Goal: Browse casually

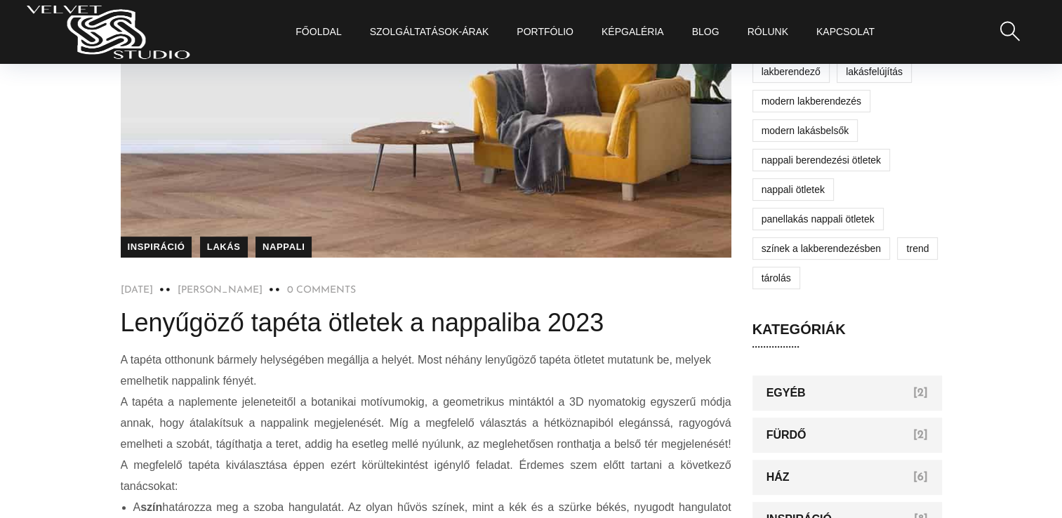
scroll to position [107, 0]
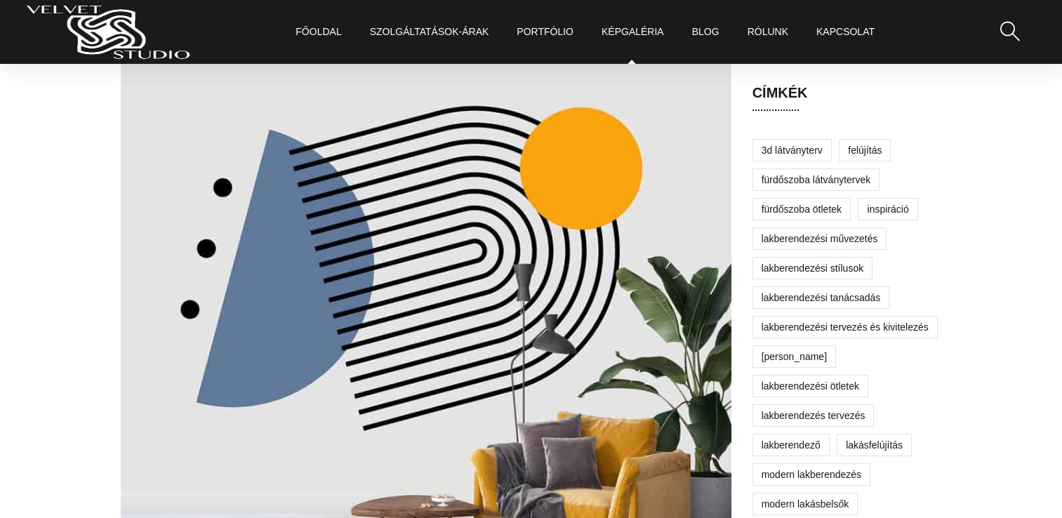
click at [622, 28] on link "KépGaléria" at bounding box center [632, 32] width 62 height 64
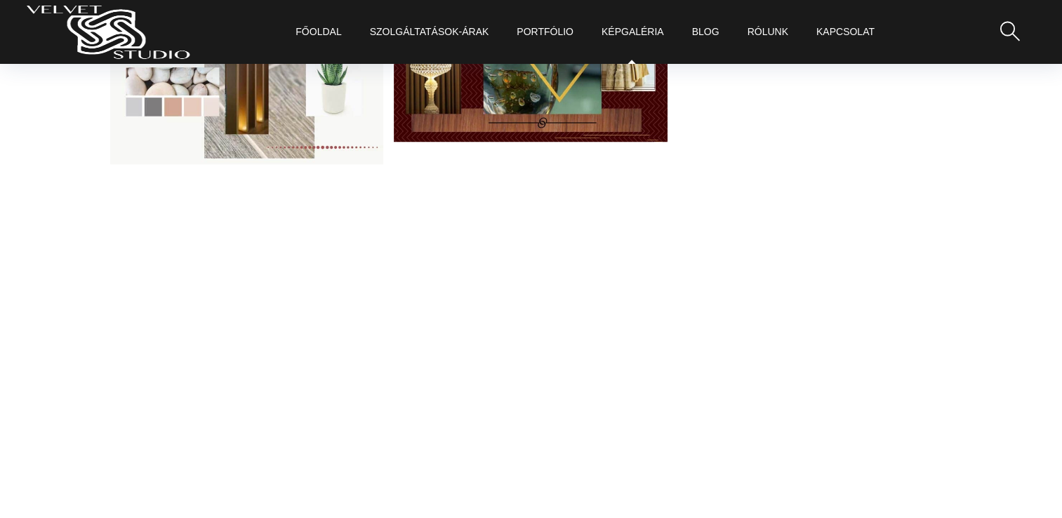
scroll to position [2058, 0]
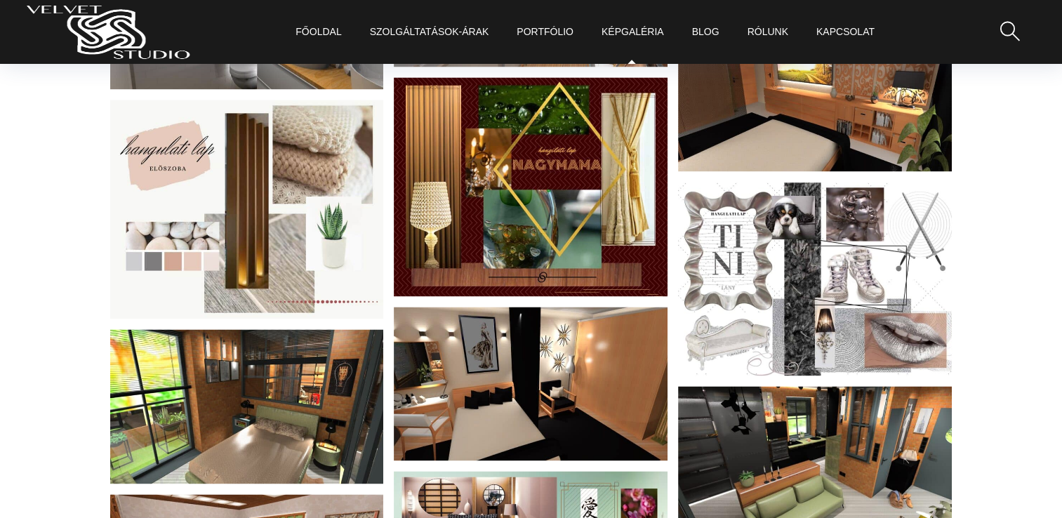
click at [644, 34] on link "KépGaléria" at bounding box center [632, 32] width 62 height 64
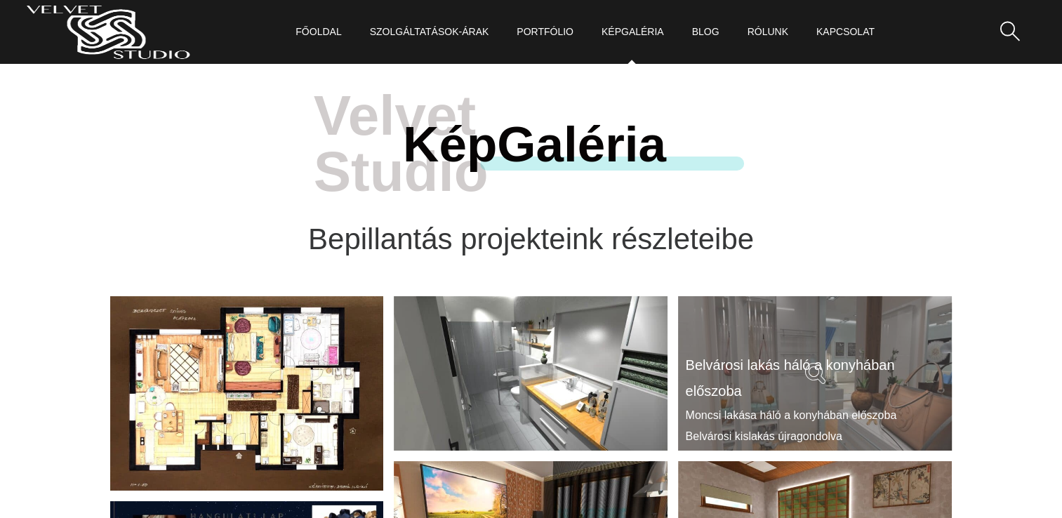
click at [804, 373] on icon at bounding box center [814, 373] width 21 height 21
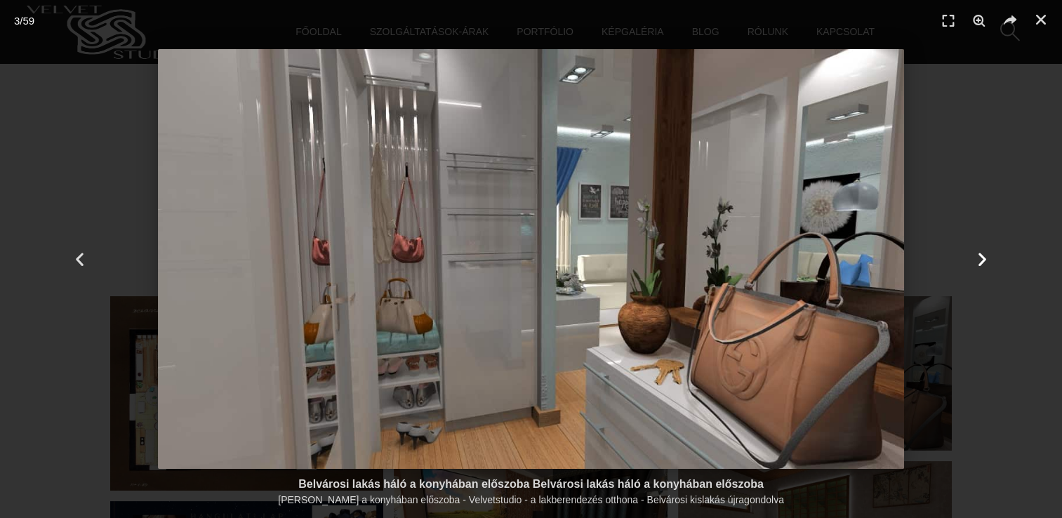
click at [982, 256] on icon "Next slide" at bounding box center [982, 259] width 18 height 18
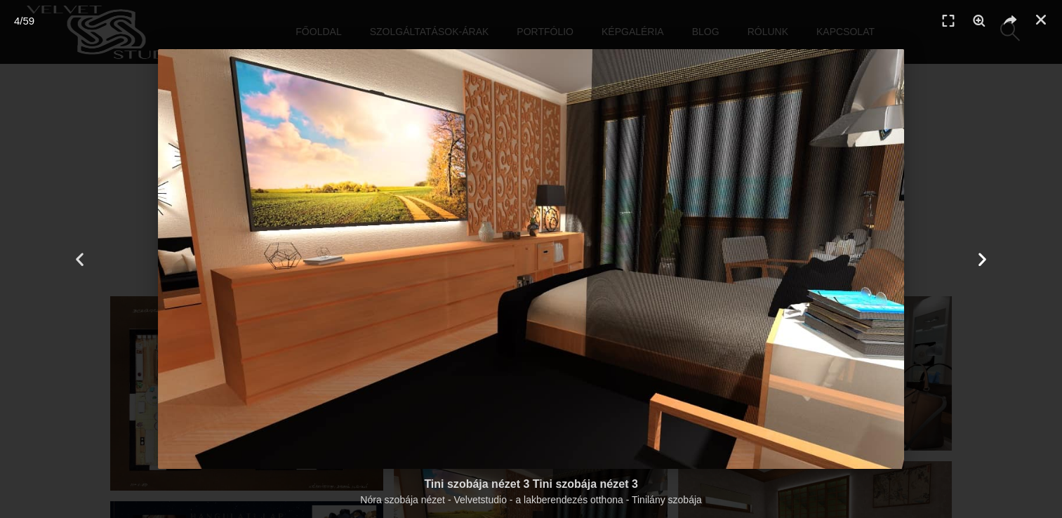
click at [982, 256] on icon "Next slide" at bounding box center [982, 259] width 18 height 18
